Goal: Book appointment/travel/reservation

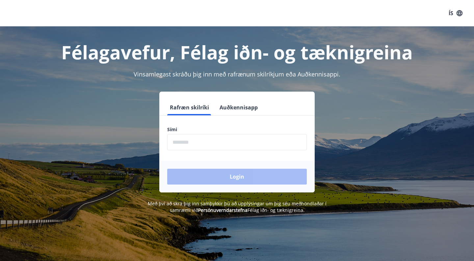
click at [285, 138] on input "phone" at bounding box center [237, 142] width 140 height 16
type input "********"
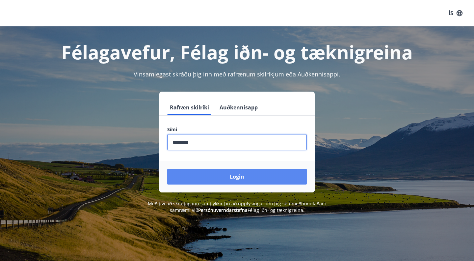
click at [239, 175] on button "Login" at bounding box center [237, 177] width 140 height 16
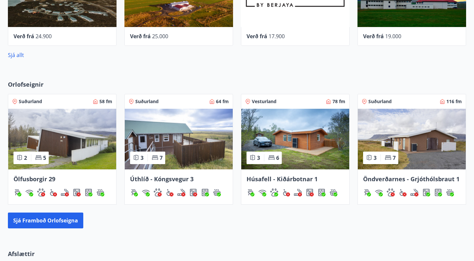
scroll to position [342, 0]
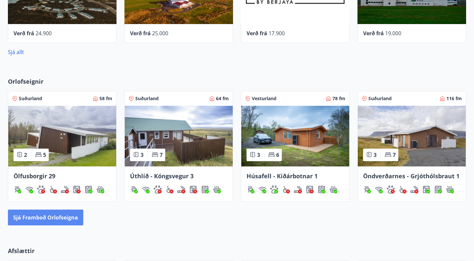
click at [56, 216] on button "Sjá framboð orlofseigna" at bounding box center [45, 217] width 75 height 16
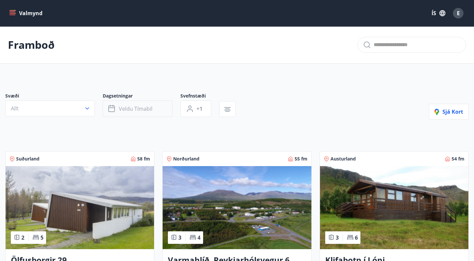
click at [148, 113] on button "Veldu tímabil" at bounding box center [138, 108] width 70 height 16
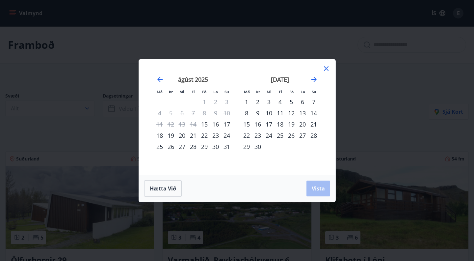
click at [318, 79] on div "[DATE]" at bounding box center [280, 81] width 78 height 29
click at [314, 78] on icon "Move forward to switch to the next month." at bounding box center [314, 79] width 8 height 8
click at [292, 113] on div "10" at bounding box center [291, 112] width 11 height 11
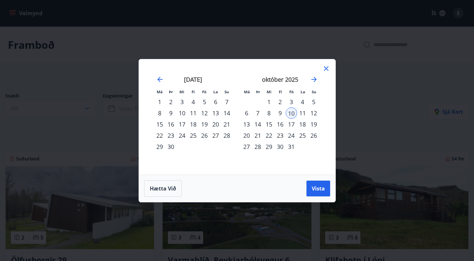
click at [303, 114] on div "11" at bounding box center [302, 112] width 11 height 11
click at [314, 114] on div "12" at bounding box center [313, 112] width 11 height 11
click at [291, 114] on div "10" at bounding box center [291, 112] width 11 height 11
click at [313, 189] on span "Vista" at bounding box center [318, 188] width 13 height 7
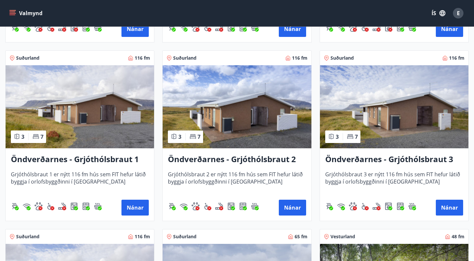
scroll to position [994, 0]
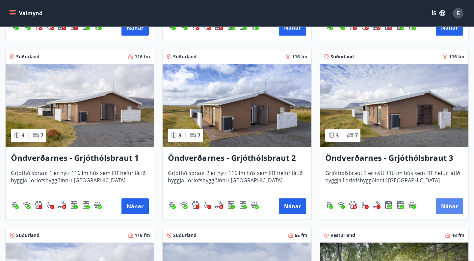
click at [447, 209] on button "Nánar" at bounding box center [449, 206] width 27 height 16
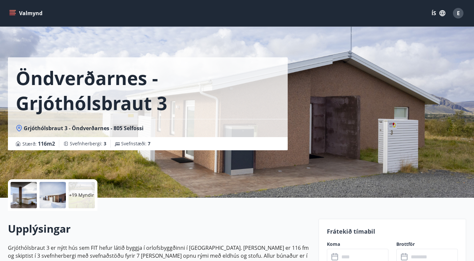
click at [88, 195] on p "+19 Myndir" at bounding box center [81, 195] width 25 height 7
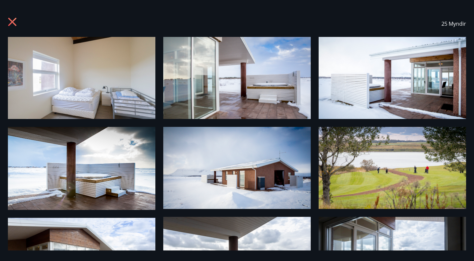
click at [14, 25] on icon at bounding box center [13, 22] width 11 height 11
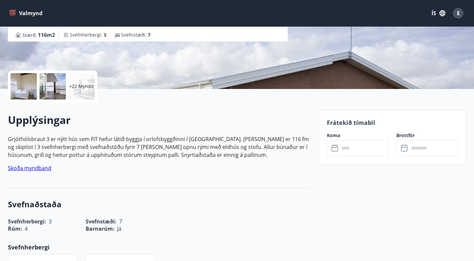
scroll to position [113, 0]
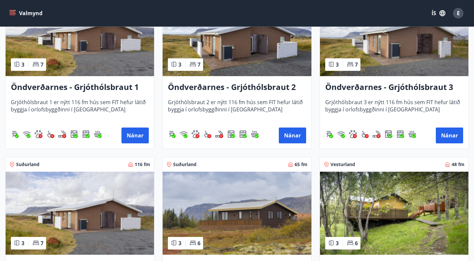
scroll to position [1060, 0]
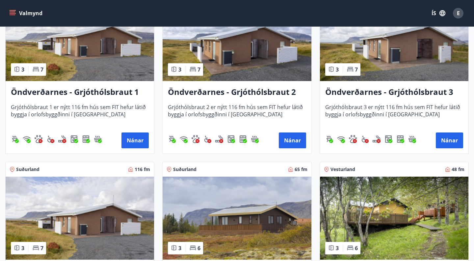
click at [359, 95] on h3 "Öndverðarnes - Grjóthólsbraut 3" at bounding box center [394, 92] width 138 height 12
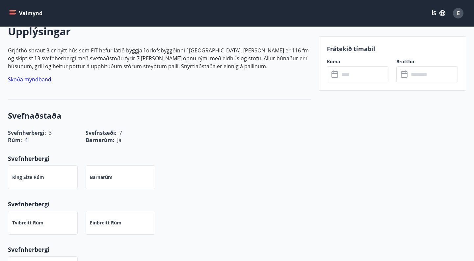
scroll to position [202, 0]
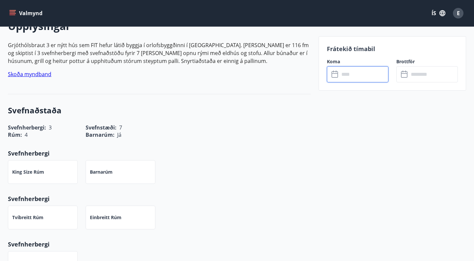
click at [365, 74] on input "text" at bounding box center [363, 74] width 49 height 16
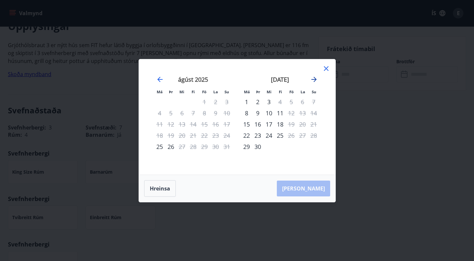
click at [314, 80] on icon "Move forward to switch to the next month." at bounding box center [314, 79] width 8 height 8
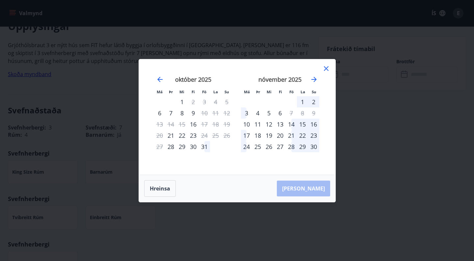
click at [326, 70] on icon at bounding box center [326, 69] width 8 height 8
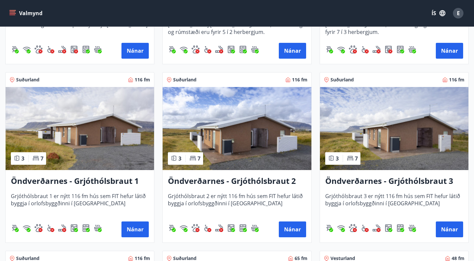
scroll to position [972, 0]
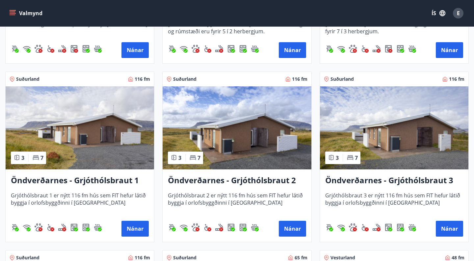
click at [94, 178] on h3 "Öndverðarnes - Grjóthólsbraut 1" at bounding box center [80, 180] width 138 height 12
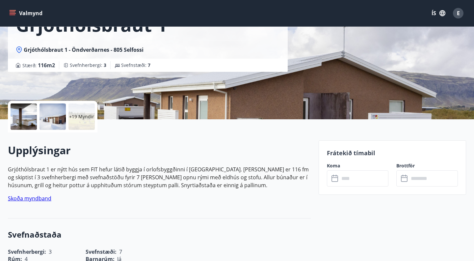
scroll to position [96, 0]
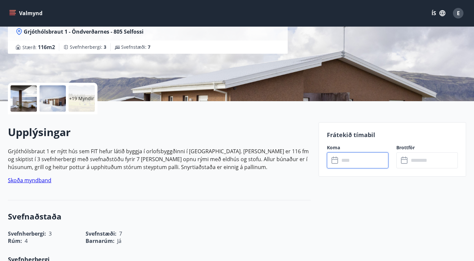
click at [359, 164] on input "text" at bounding box center [363, 160] width 49 height 16
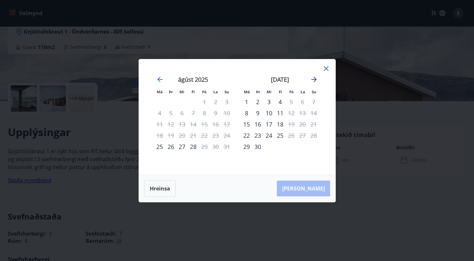
click at [315, 80] on icon "Move forward to switch to the next month." at bounding box center [314, 79] width 8 height 8
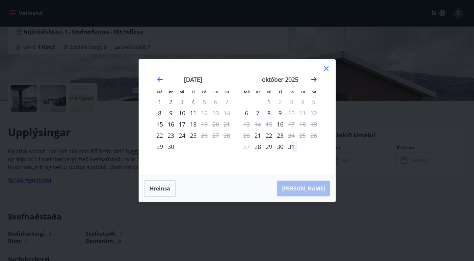
click at [316, 80] on icon "Move forward to switch to the next month." at bounding box center [314, 79] width 8 height 8
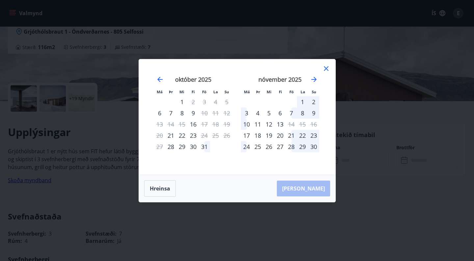
click at [328, 67] on icon at bounding box center [326, 69] width 8 height 8
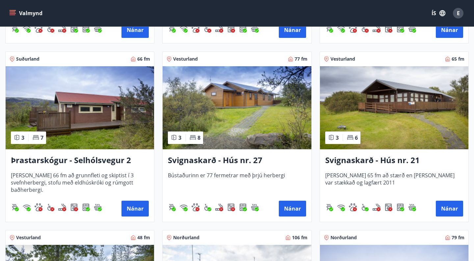
scroll to position [1351, 0]
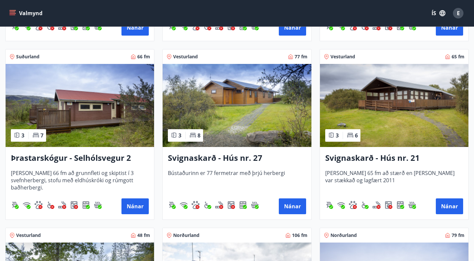
click at [185, 157] on h3 "Svignaskarð - Hús nr. 27" at bounding box center [237, 158] width 138 height 12
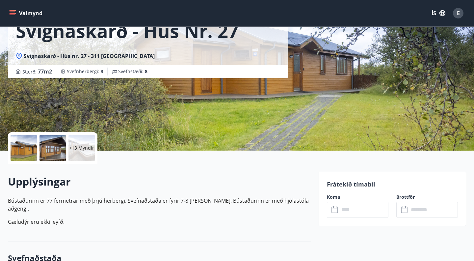
scroll to position [48, 0]
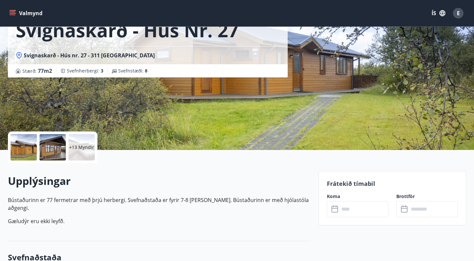
click at [88, 147] on p "+13 Myndir" at bounding box center [81, 147] width 25 height 7
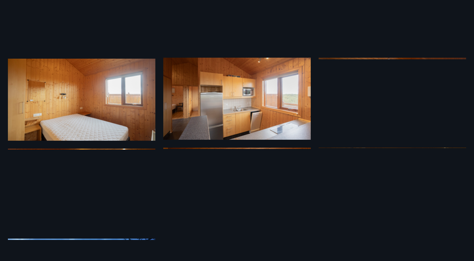
scroll to position [411, 0]
